Goal: Find specific page/section: Find specific page/section

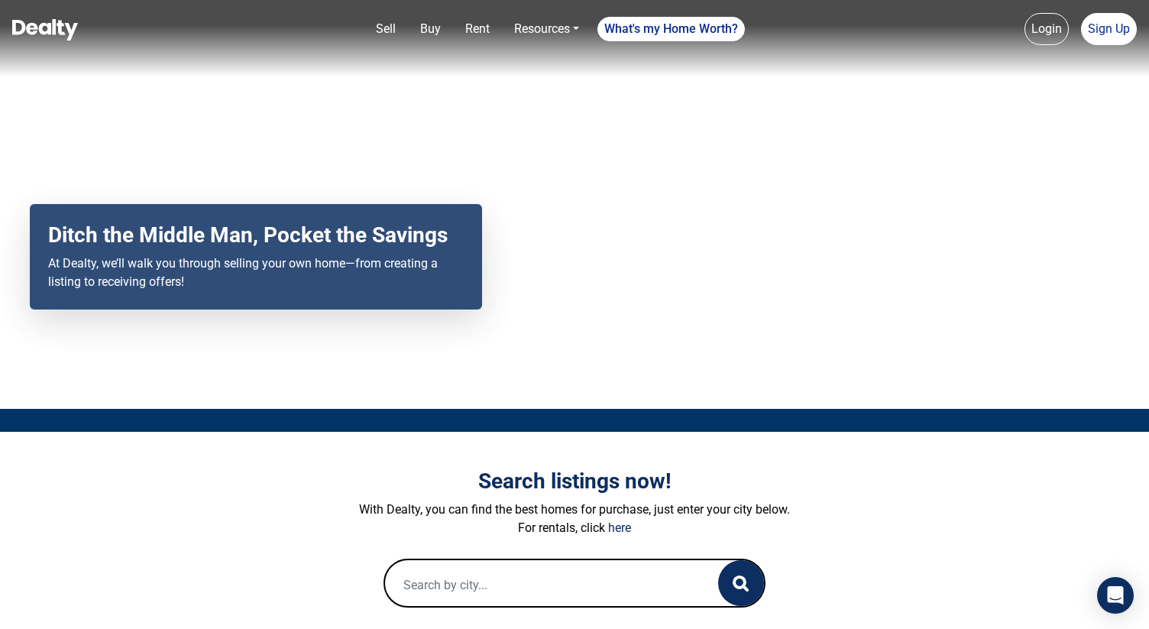
click at [440, 571] on input "text" at bounding box center [536, 584] width 302 height 49
paste input "[URL][PERSON_NAME]"
type input "[URL][PERSON_NAME]"
click at [484, 582] on input "text" at bounding box center [536, 584] width 302 height 49
paste input "[STREET_ADDRESS][PERSON_NAME]"
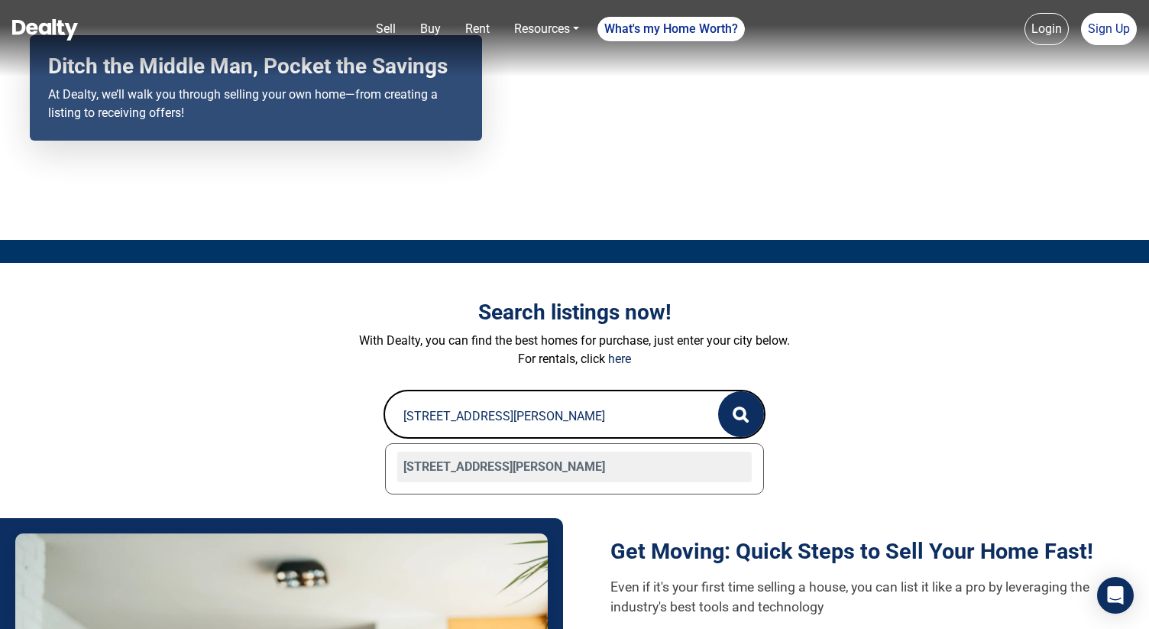
scroll to position [206, 0]
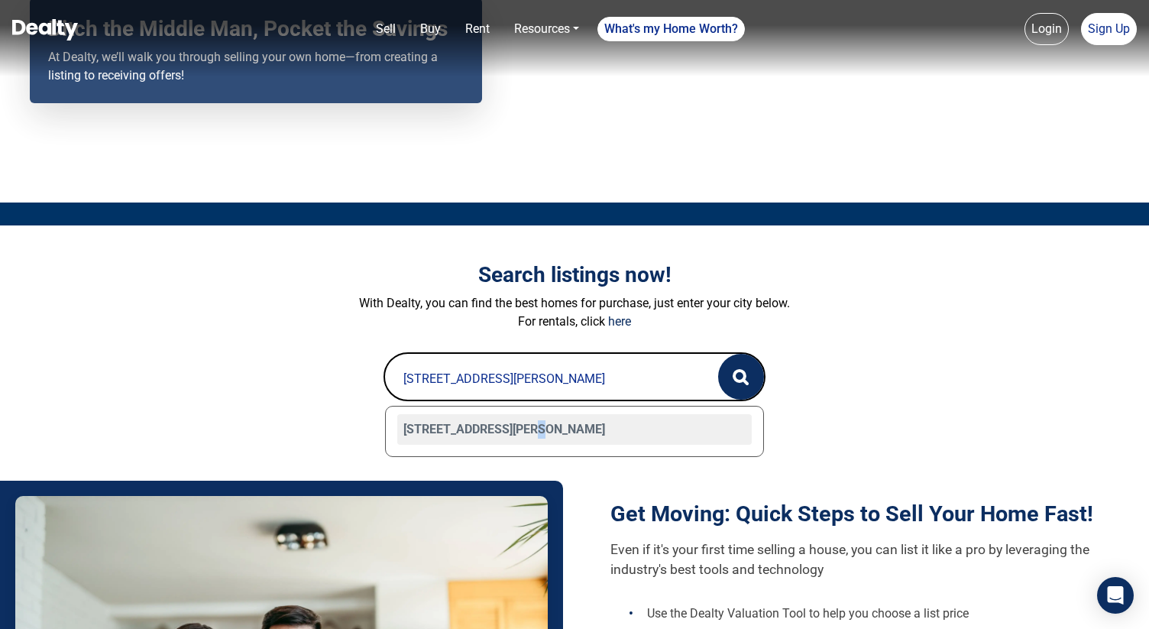
click at [524, 430] on div "[STREET_ADDRESS][PERSON_NAME]" at bounding box center [574, 429] width 354 height 31
type input "[STREET_ADDRESS][PERSON_NAME]"
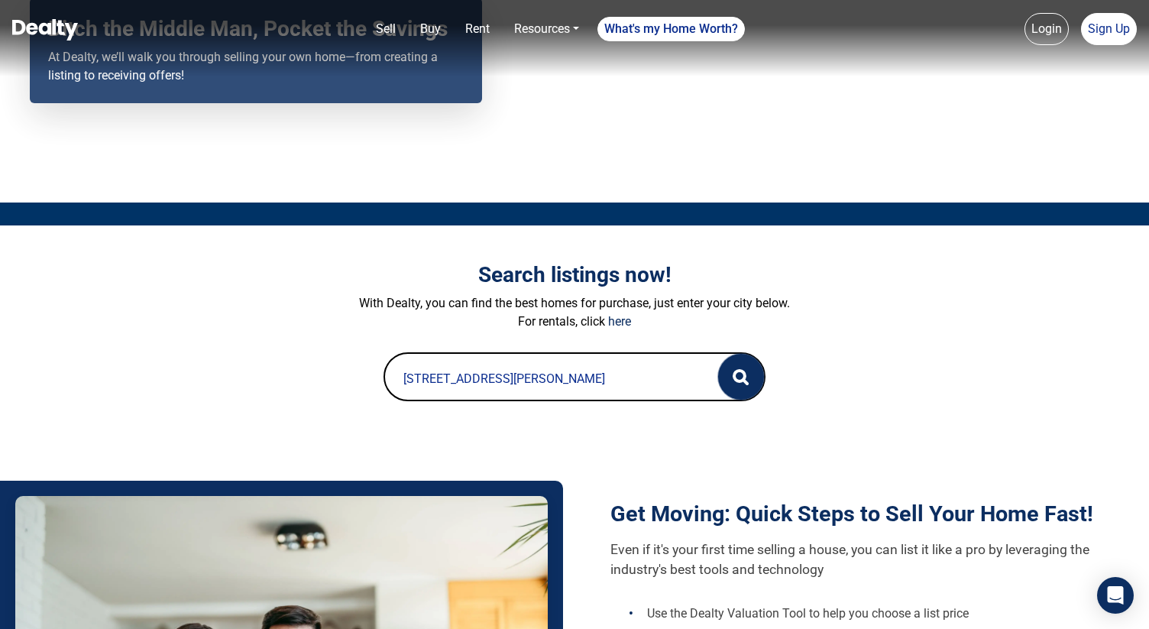
click at [730, 381] on button "button" at bounding box center [741, 377] width 46 height 46
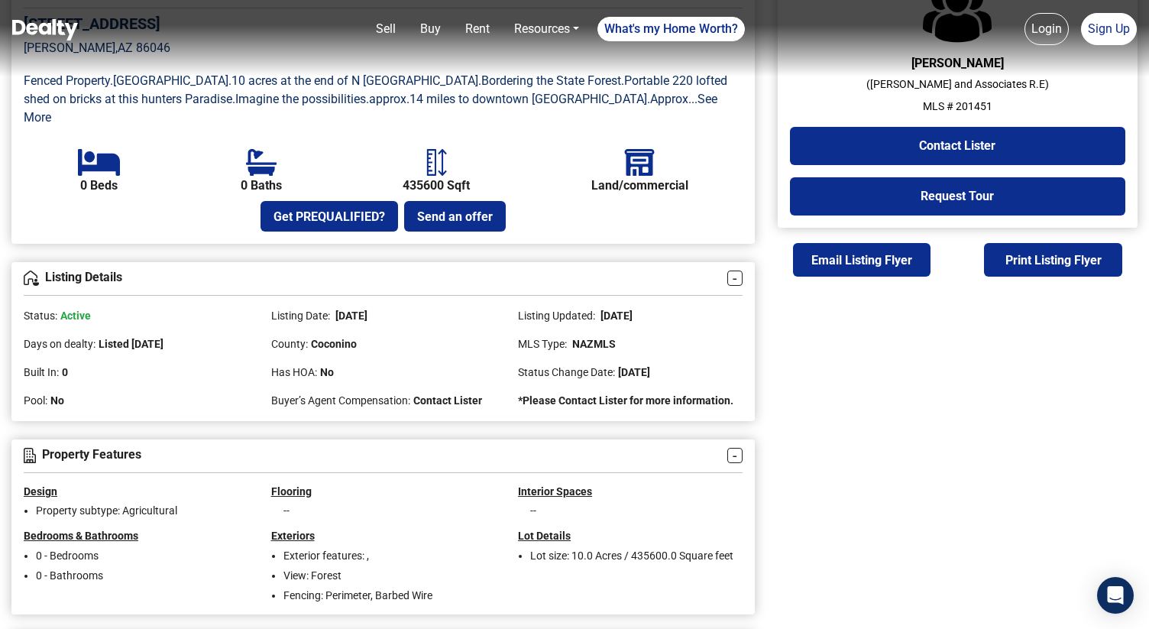
scroll to position [485, 0]
